Goal: Obtain resource: Download file/media

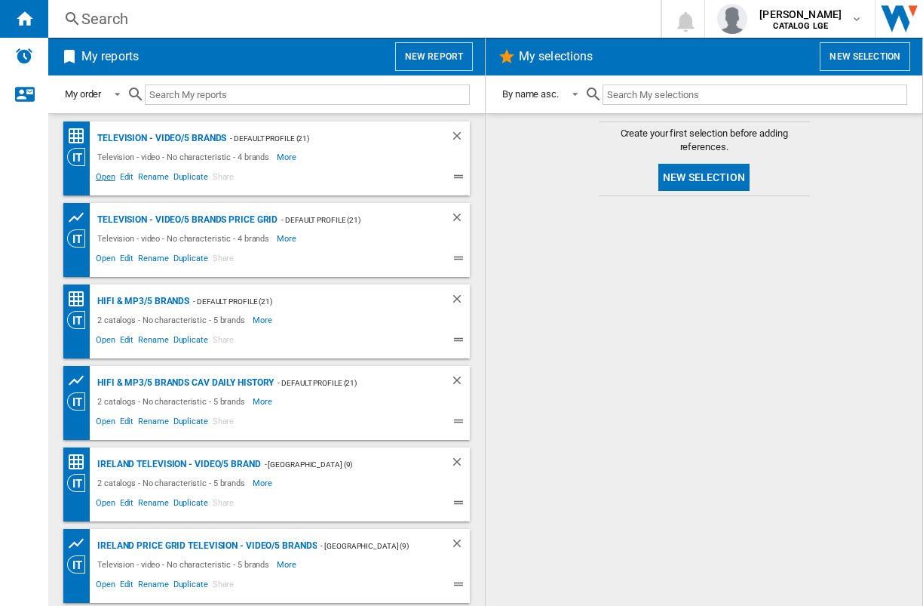
click at [108, 176] on span "Open" at bounding box center [106, 179] width 24 height 18
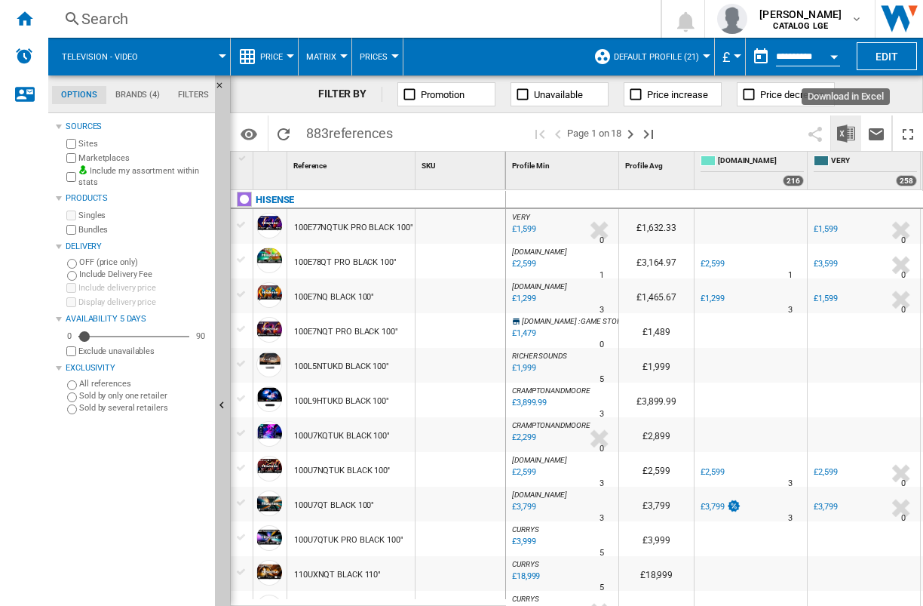
click at [849, 137] on img "Download in Excel" at bounding box center [846, 133] width 18 height 18
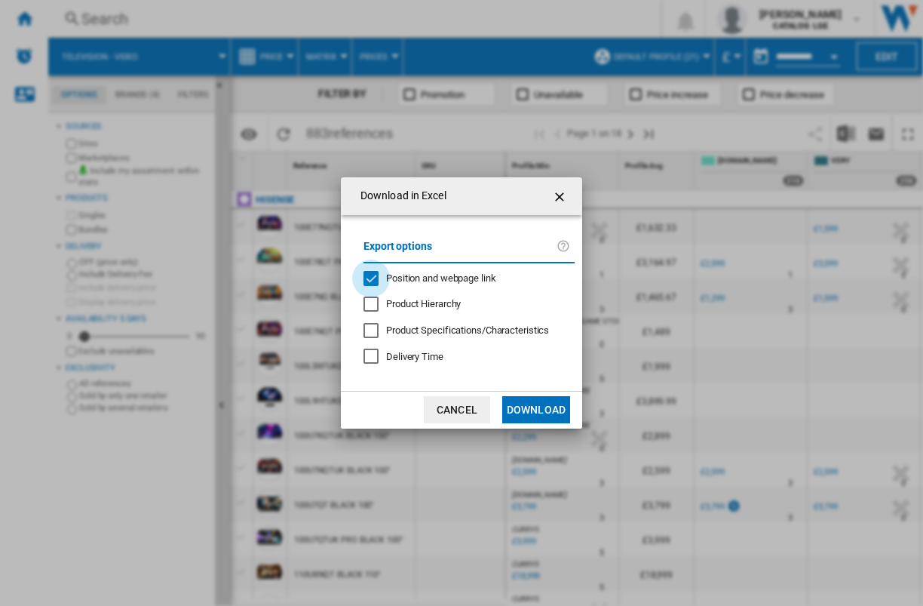
click at [375, 280] on div "Position and webpage link" at bounding box center [371, 278] width 15 height 15
click at [547, 414] on button "Download" at bounding box center [536, 409] width 68 height 27
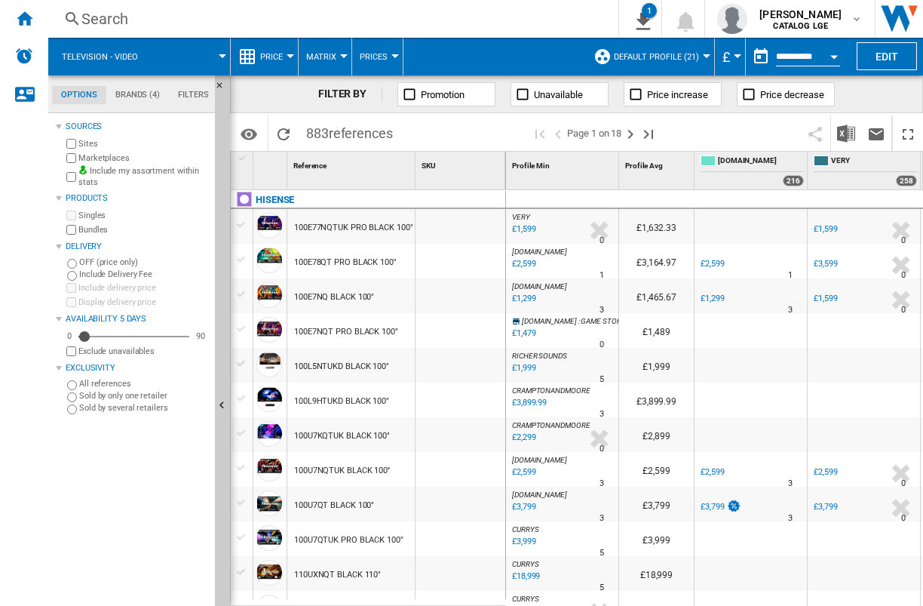
click at [799, 58] on input "**********" at bounding box center [808, 59] width 64 height 14
click at [828, 57] on button "Open calendar" at bounding box center [834, 54] width 27 height 27
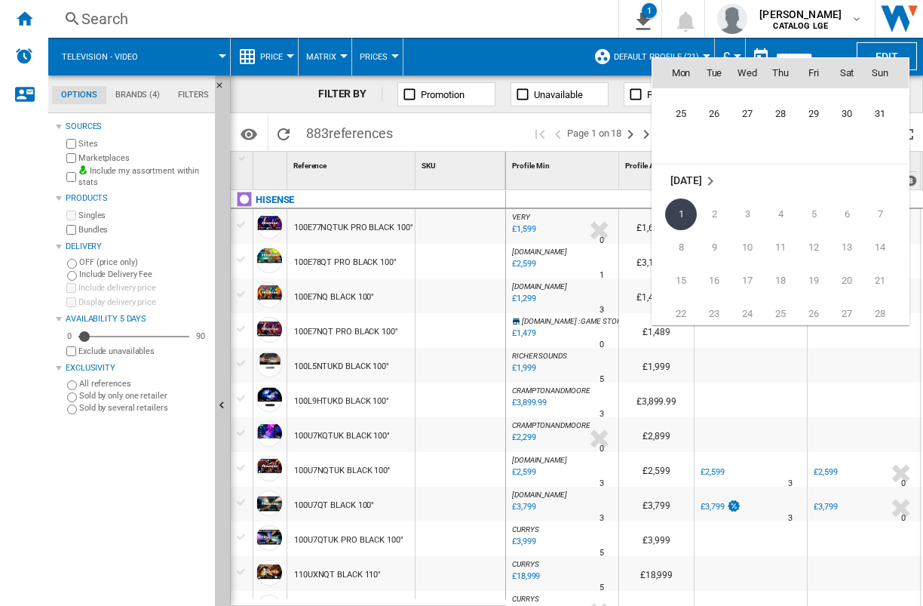
scroll to position [7045, 0]
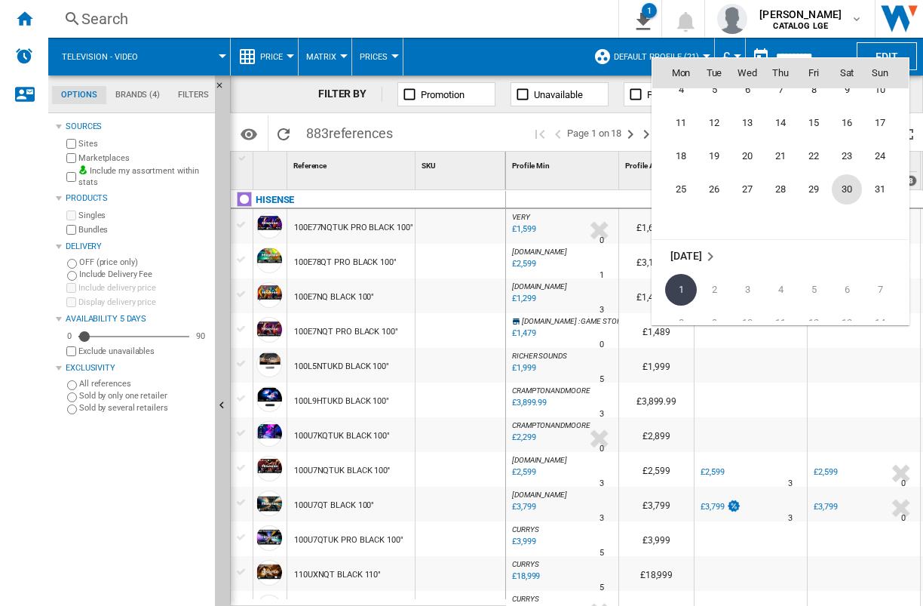
click at [848, 184] on span "30" at bounding box center [847, 189] width 30 height 30
type input "**********"
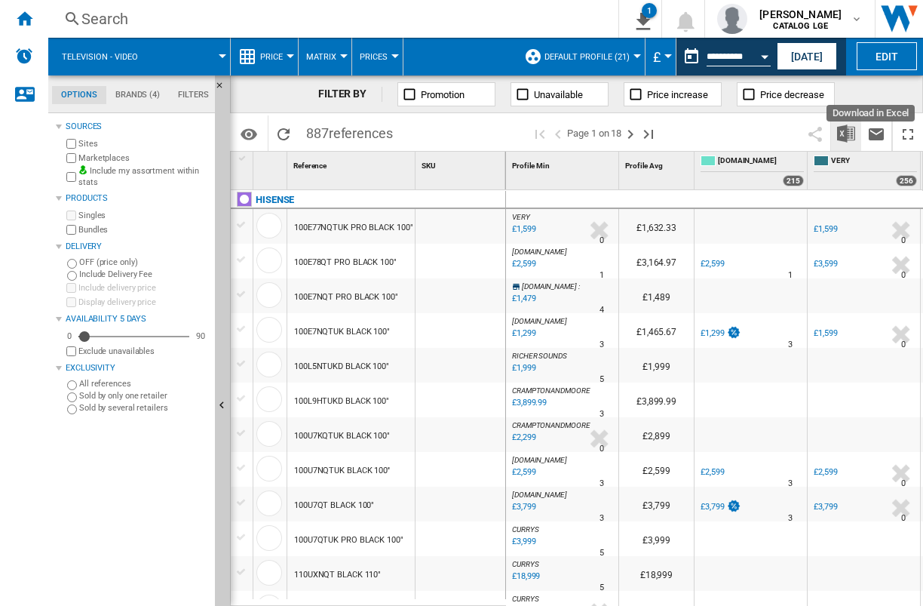
click at [845, 132] on img "Download in Excel" at bounding box center [846, 133] width 18 height 18
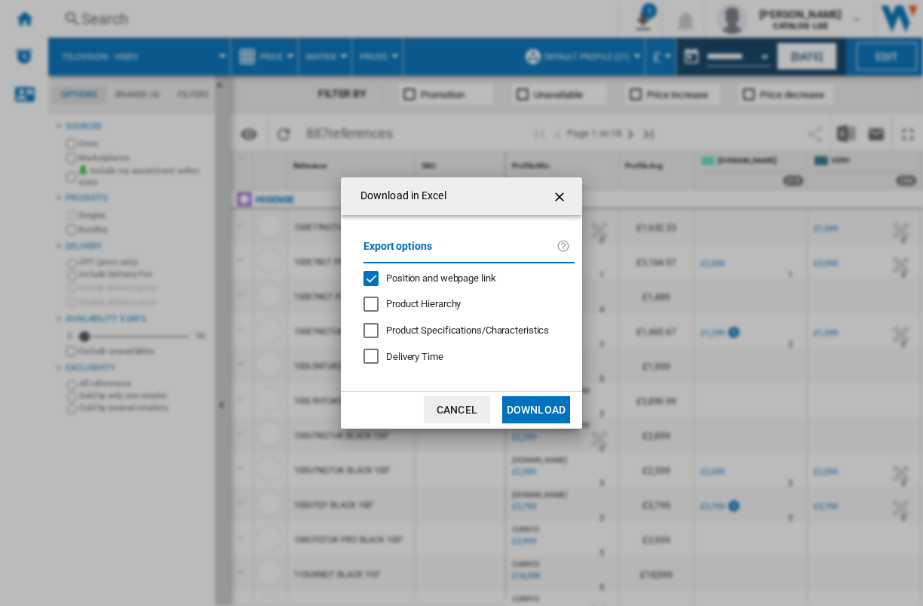
click at [374, 276] on div "Position and webpage link" at bounding box center [371, 278] width 15 height 15
click at [539, 410] on button "Download" at bounding box center [536, 409] width 68 height 27
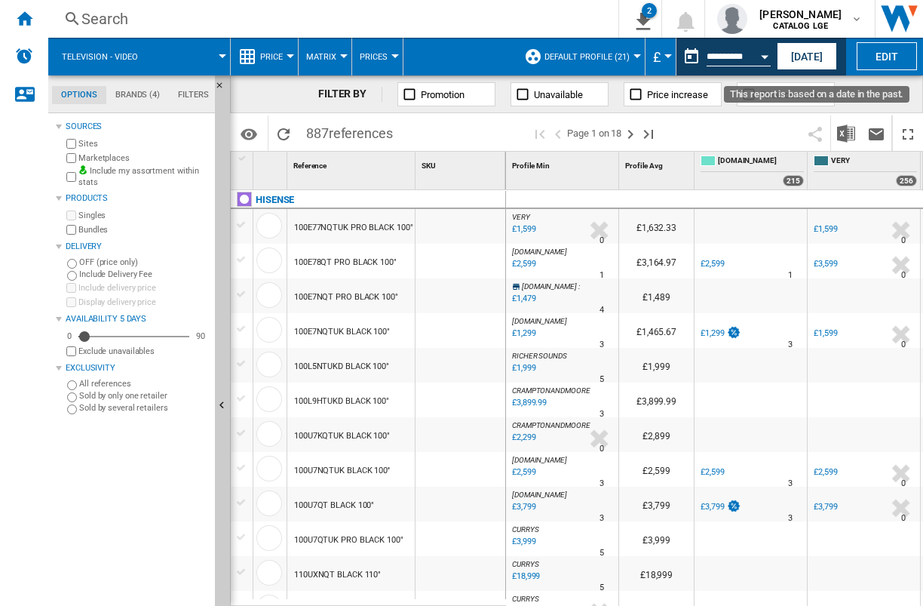
click at [761, 56] on div "Open calendar" at bounding box center [765, 57] width 8 height 4
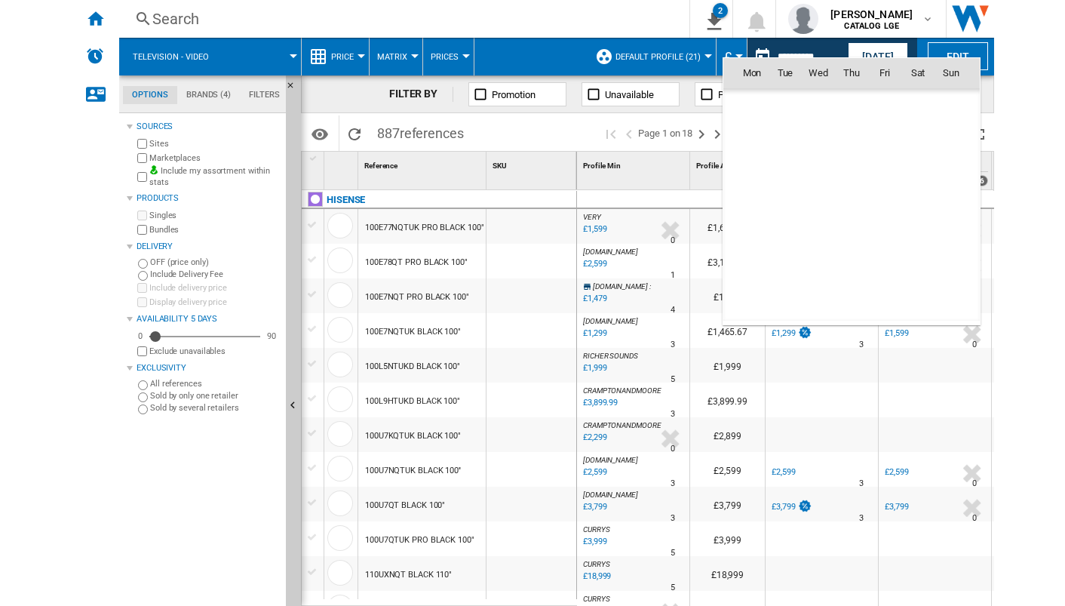
scroll to position [6996, 0]
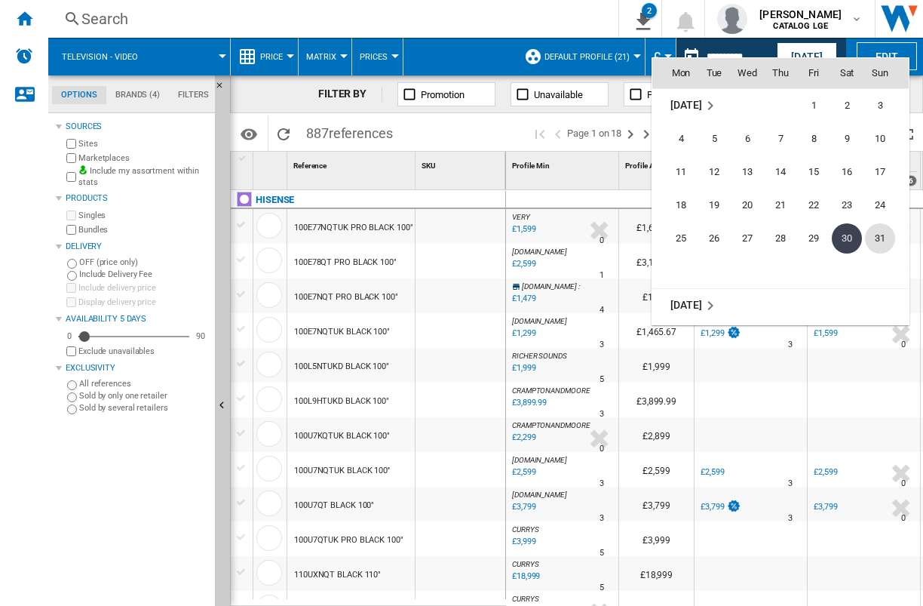
click at [881, 229] on span "31" at bounding box center [880, 238] width 30 height 30
type input "**********"
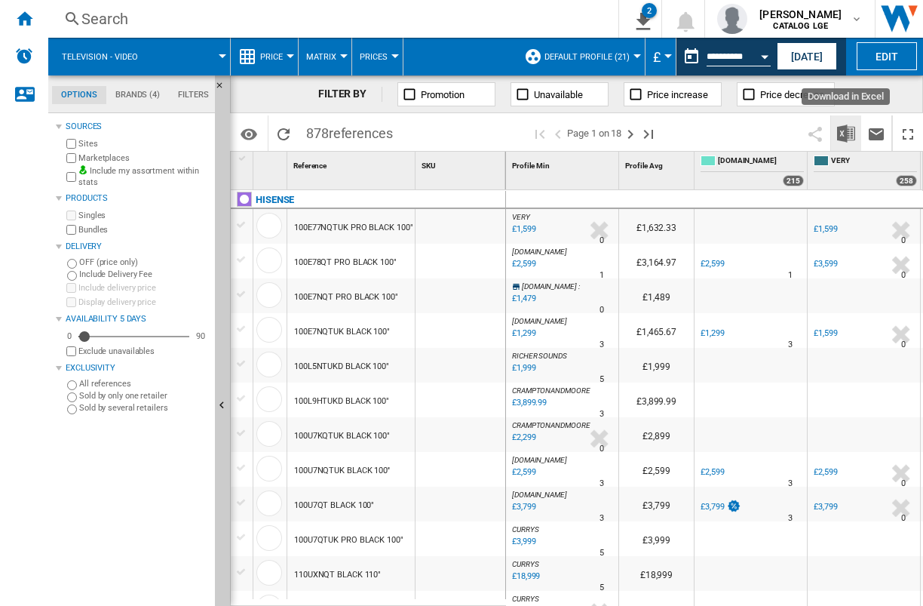
click at [848, 129] on img "Download in Excel" at bounding box center [846, 133] width 18 height 18
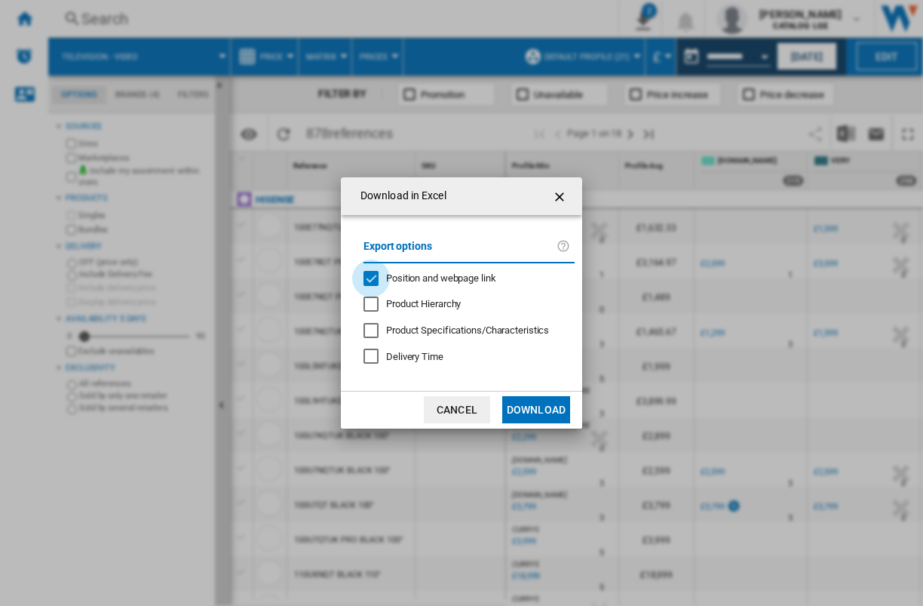
click at [367, 278] on div "Position and webpage link" at bounding box center [371, 278] width 15 height 15
click at [556, 407] on button "Download" at bounding box center [536, 409] width 68 height 27
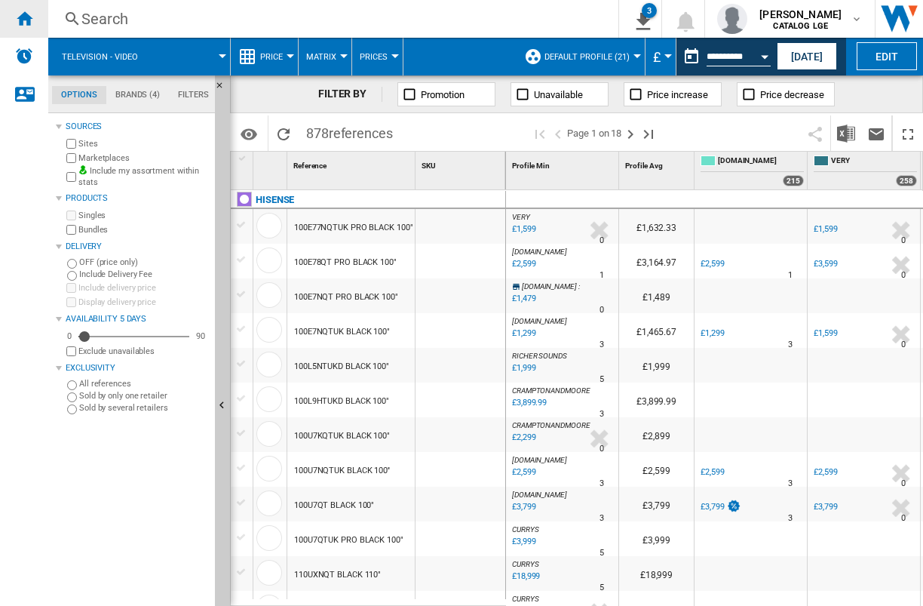
click at [27, 20] on ng-md-icon "Home" at bounding box center [24, 18] width 18 height 18
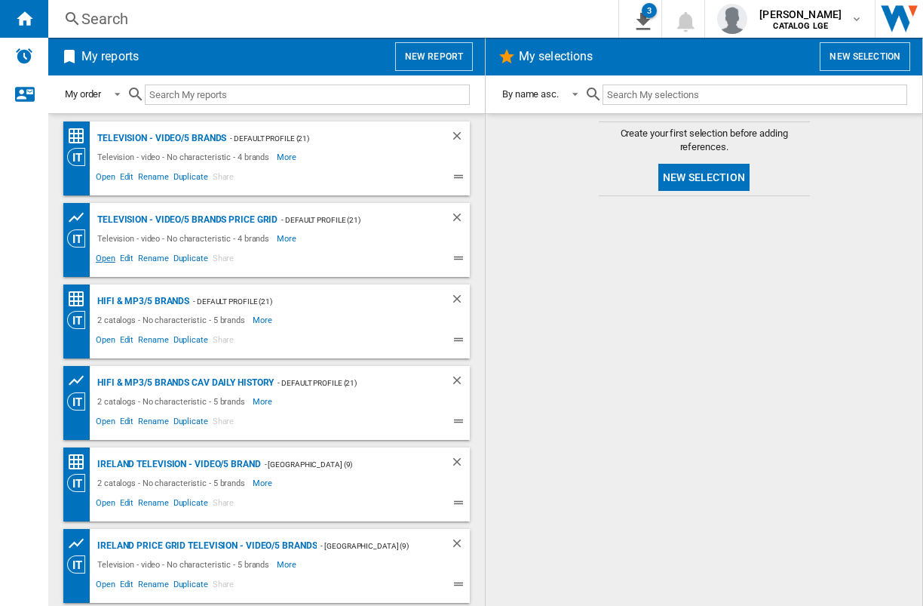
click at [103, 256] on span "Open" at bounding box center [106, 260] width 24 height 18
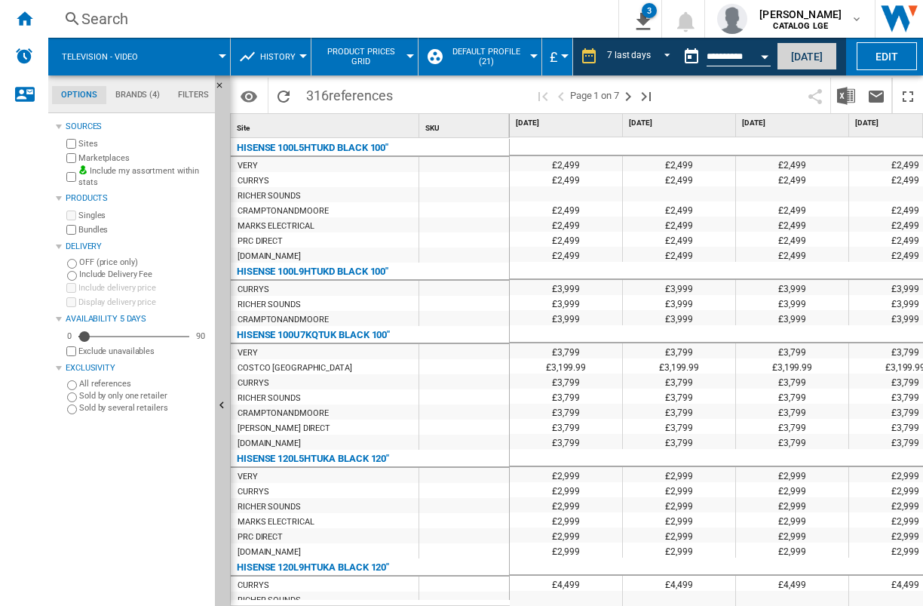
click at [806, 60] on button "[DATE]" at bounding box center [807, 56] width 60 height 28
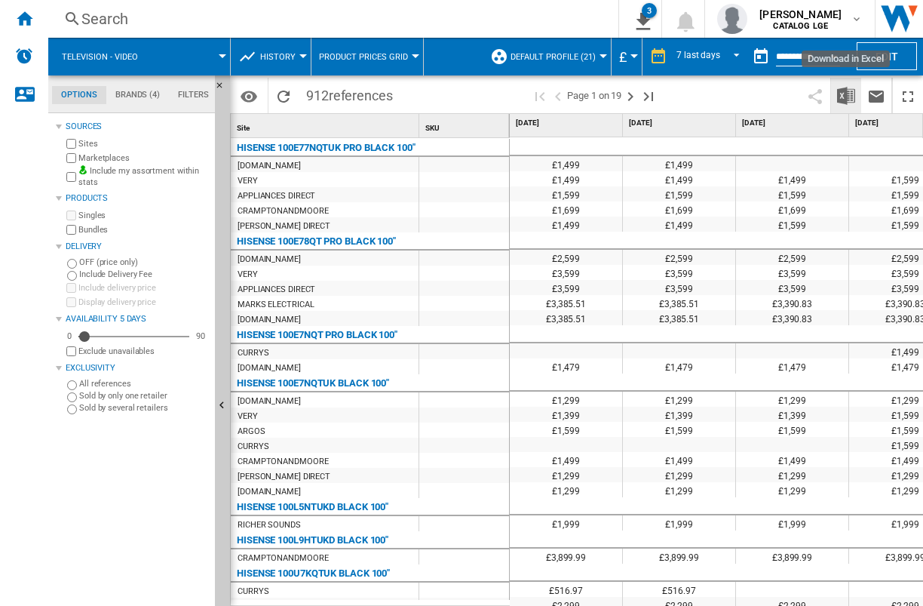
click at [846, 97] on img "Download in Excel" at bounding box center [846, 96] width 18 height 18
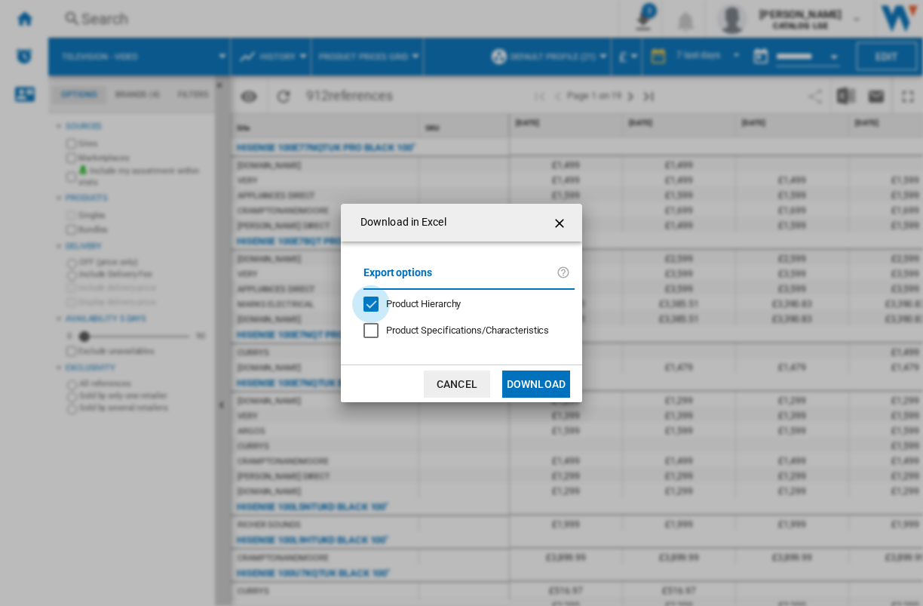
click at [369, 307] on div "Product Hierarchy" at bounding box center [371, 303] width 15 height 15
click at [529, 379] on button "Download" at bounding box center [536, 383] width 68 height 27
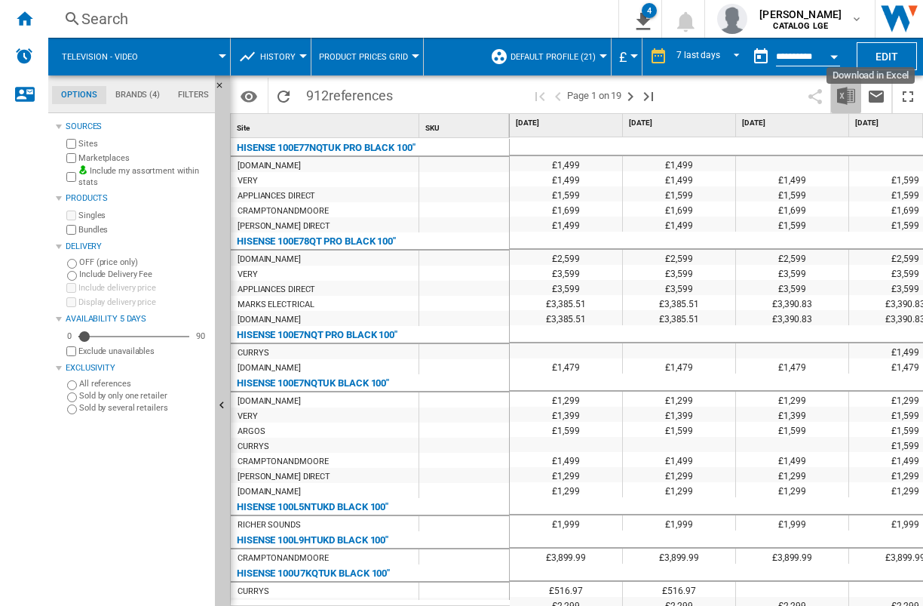
click at [845, 98] on img "Download in Excel" at bounding box center [846, 96] width 18 height 18
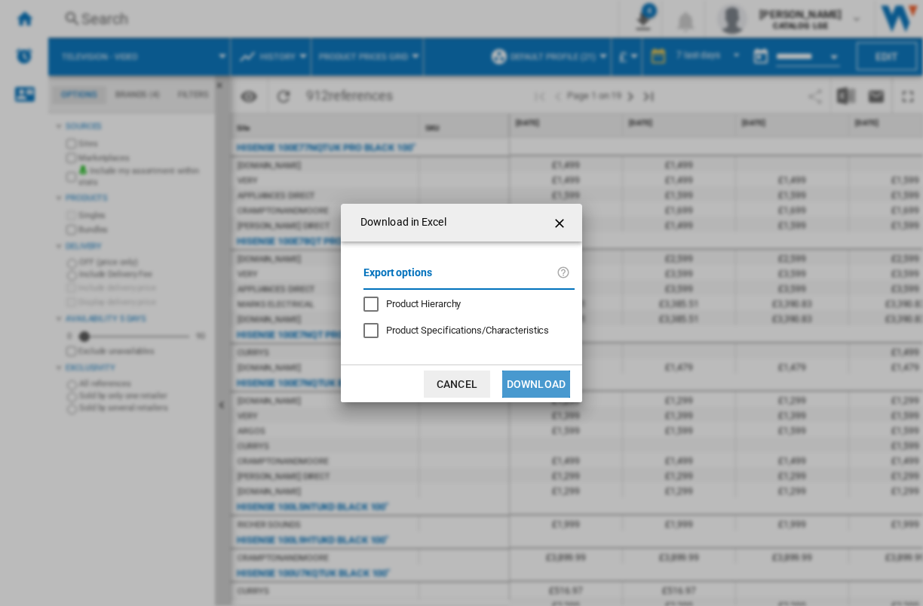
click at [537, 384] on button "Download" at bounding box center [536, 383] width 68 height 27
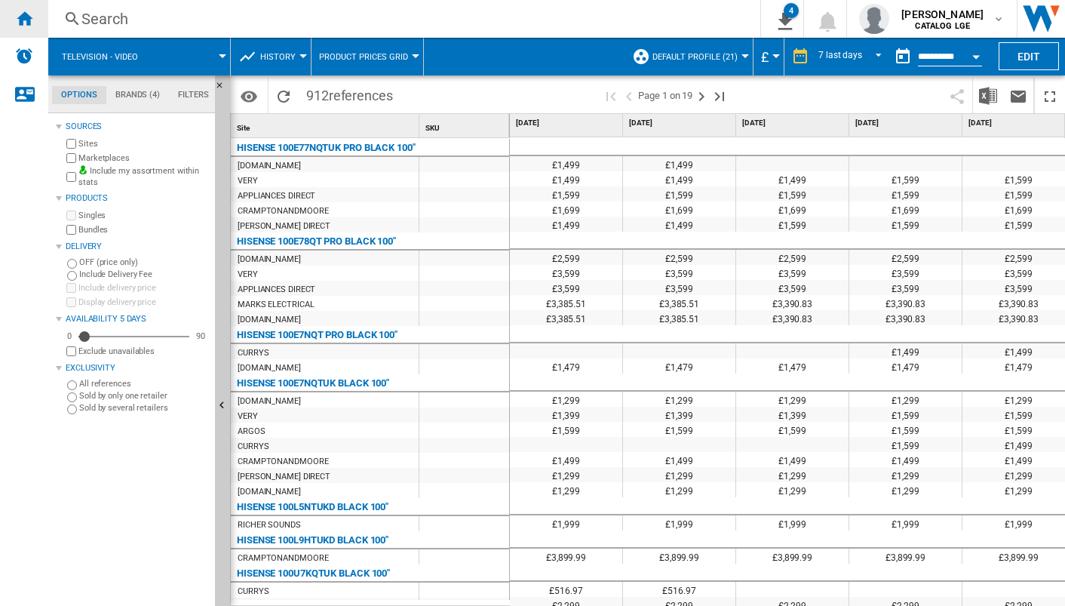
click at [23, 20] on ng-md-icon "Home" at bounding box center [24, 18] width 18 height 18
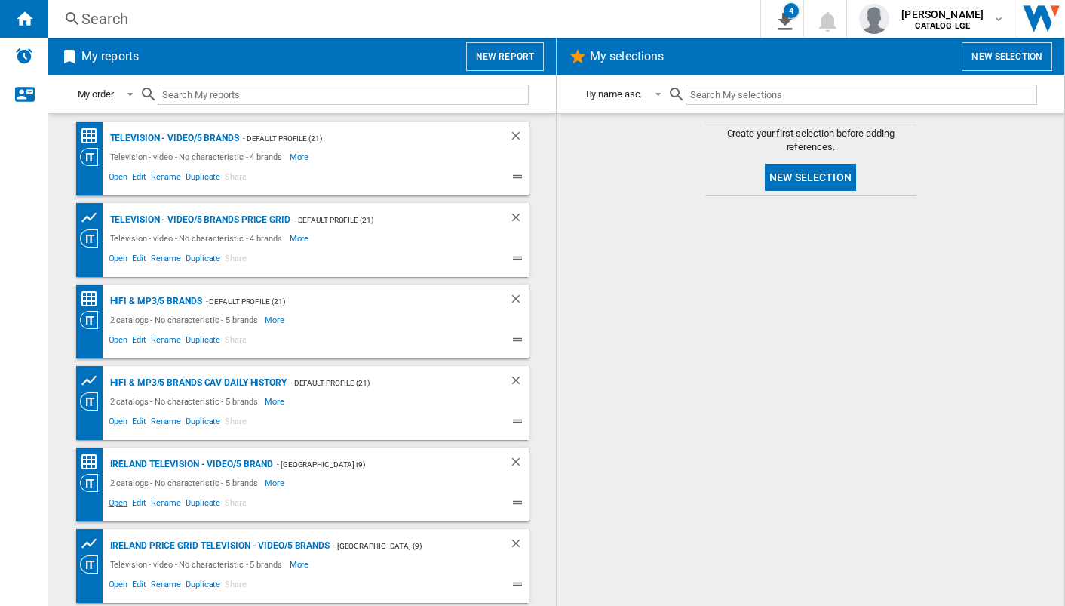
click at [116, 500] on span "Open" at bounding box center [118, 505] width 24 height 18
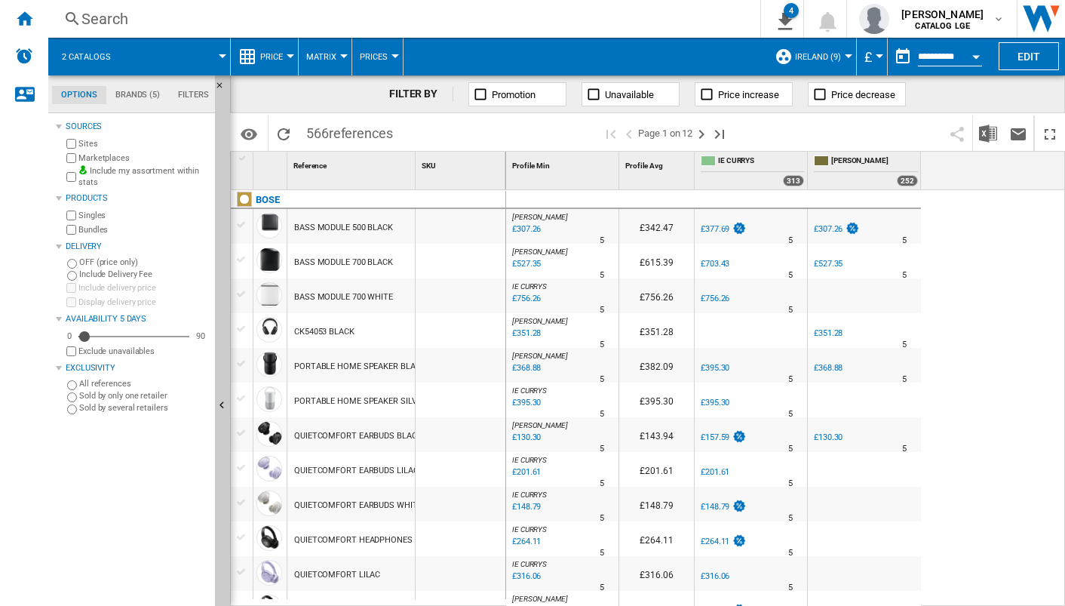
click at [876, 54] on div "Currency" at bounding box center [880, 56] width 8 height 4
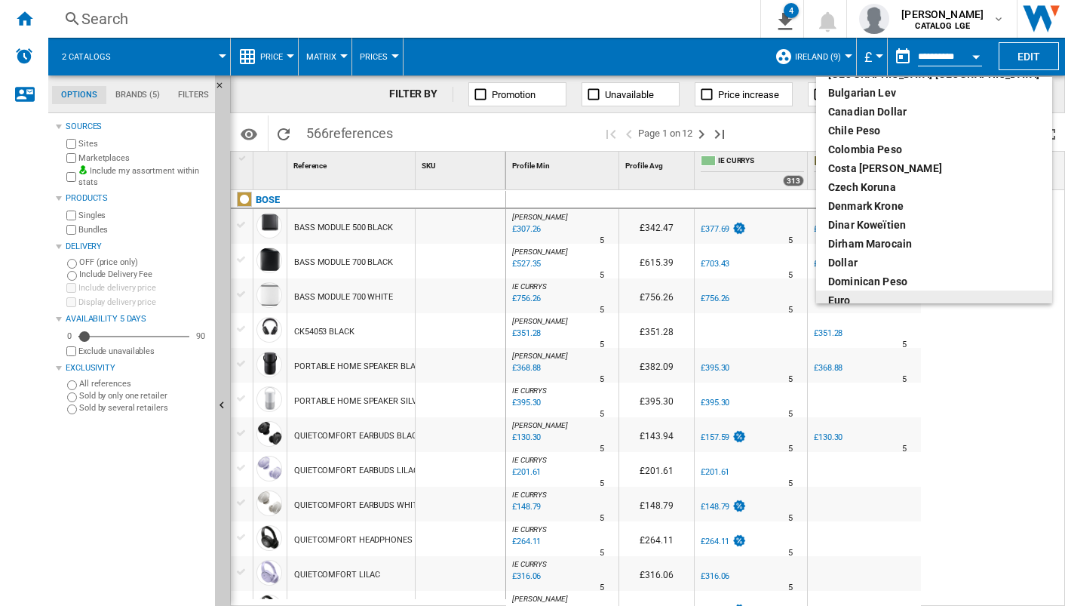
scroll to position [81, 0]
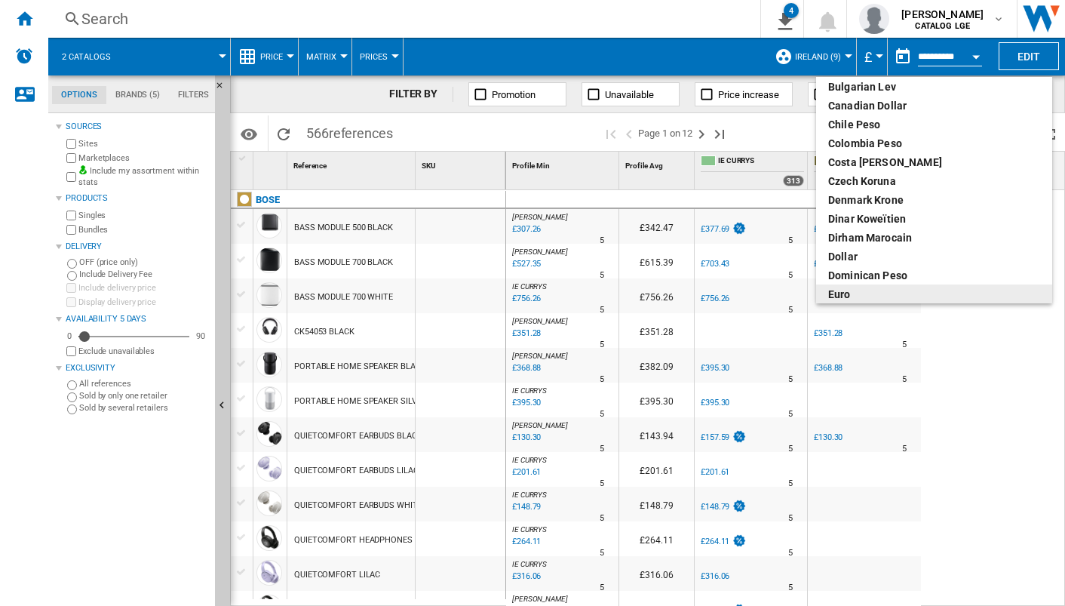
click at [846, 292] on div "euro" at bounding box center [934, 294] width 212 height 15
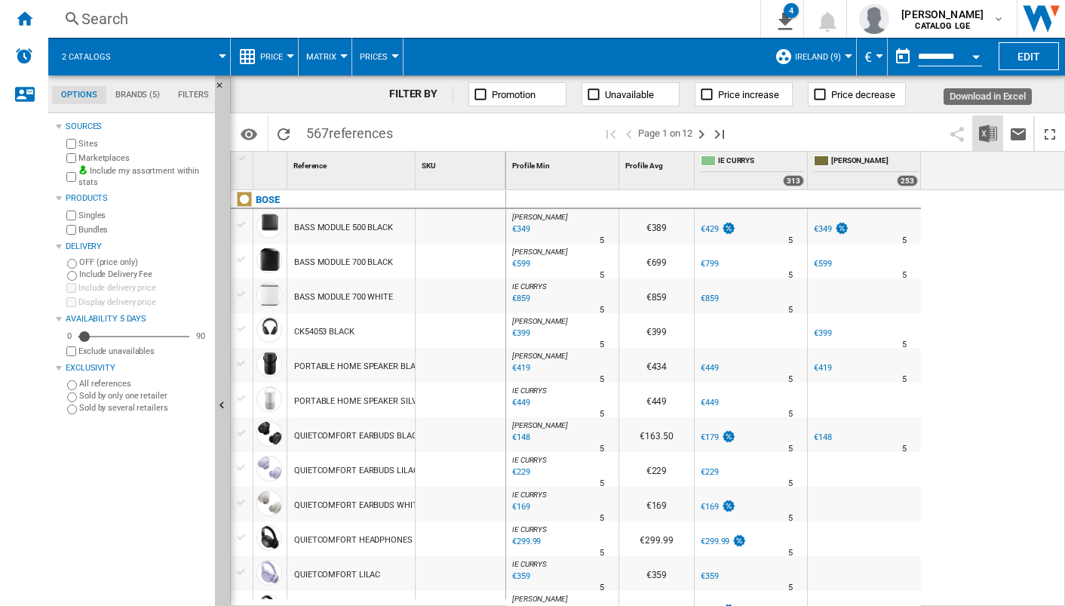
click at [922, 130] on img "Download in Excel" at bounding box center [988, 133] width 18 height 18
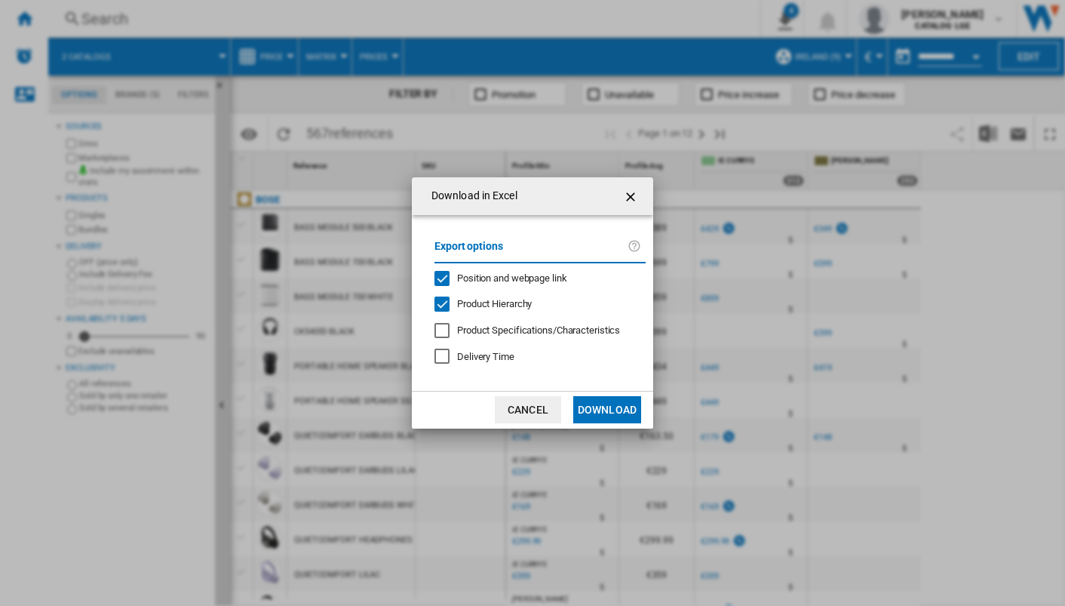
click at [440, 277] on div "Position and webpage link" at bounding box center [441, 278] width 15 height 15
click at [443, 298] on div "Product Hierarchy" at bounding box center [441, 303] width 15 height 15
click at [596, 404] on button "Download" at bounding box center [607, 409] width 68 height 27
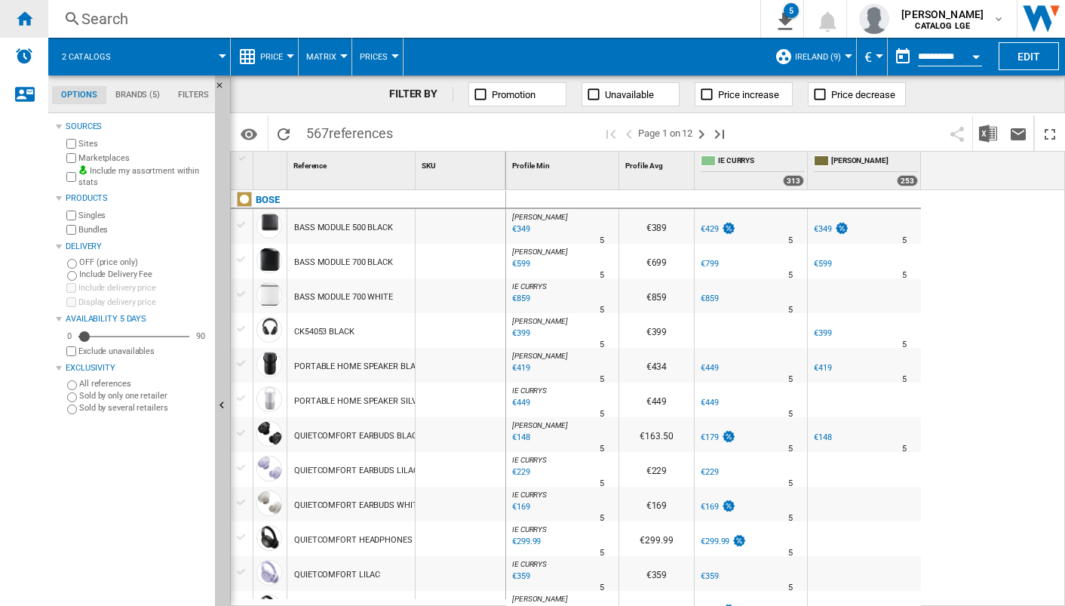
click at [29, 23] on ng-md-icon "Home" at bounding box center [24, 18] width 18 height 18
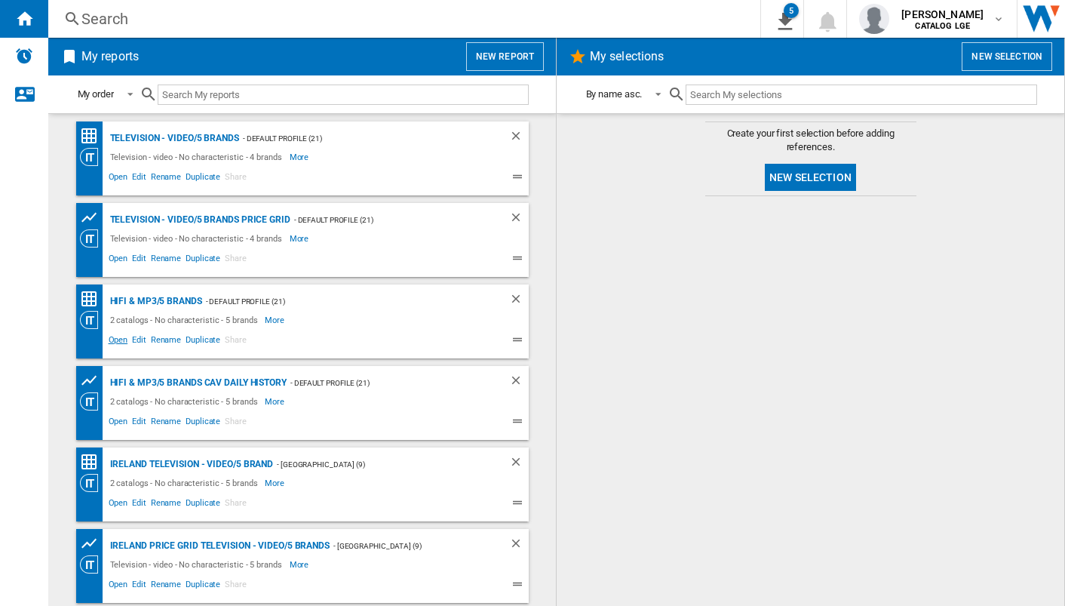
click at [115, 340] on span "Open" at bounding box center [118, 342] width 24 height 18
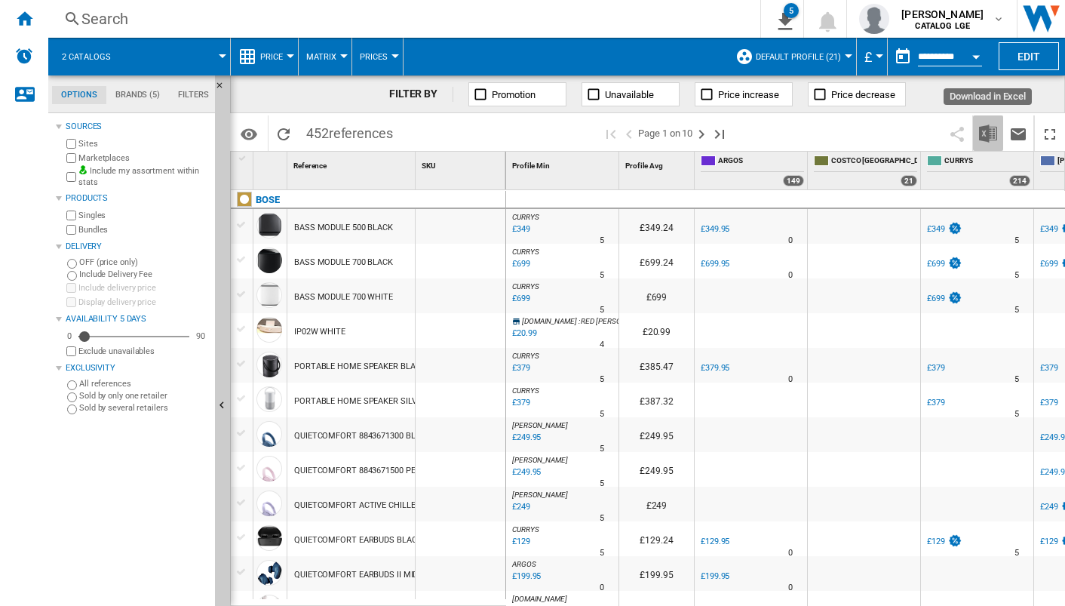
click at [922, 132] on img "Download in Excel" at bounding box center [988, 133] width 18 height 18
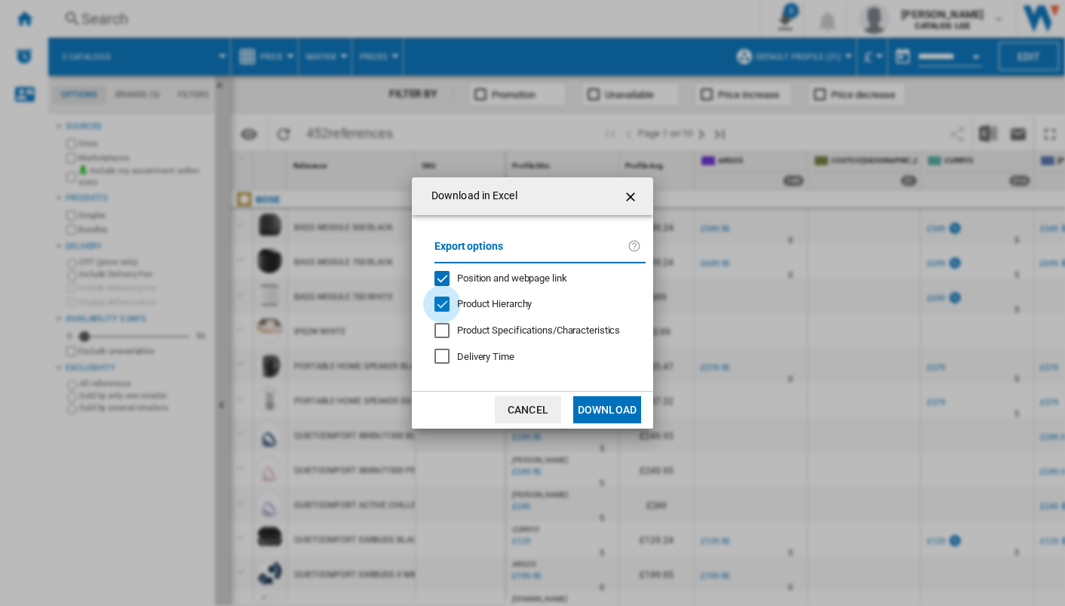
click at [442, 299] on div "Product Hierarchy" at bounding box center [441, 303] width 15 height 15
click at [445, 275] on div "Position and webpage link" at bounding box center [441, 278] width 15 height 15
click at [608, 413] on button "Download" at bounding box center [607, 409] width 68 height 27
